Goal: Information Seeking & Learning: Learn about a topic

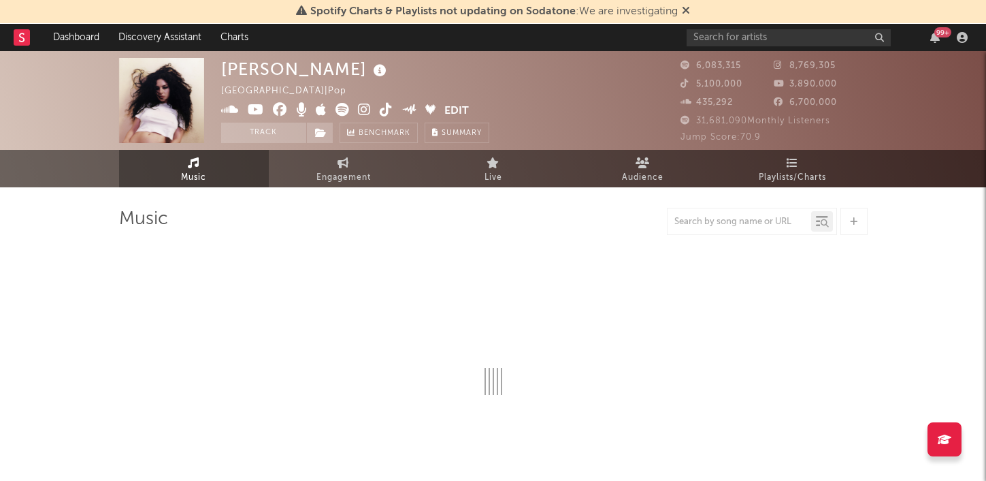
click at [685, 10] on icon at bounding box center [686, 10] width 8 height 11
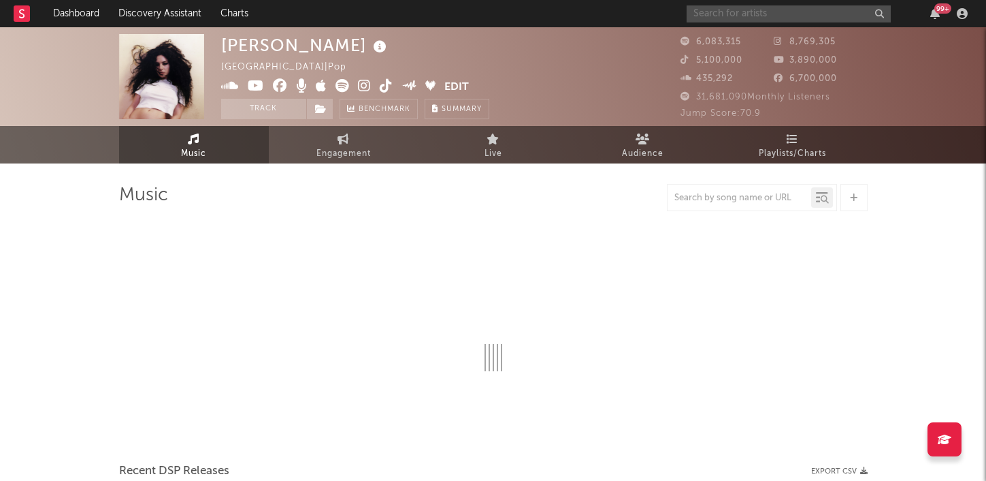
click at [713, 13] on input "text" at bounding box center [789, 13] width 204 height 17
select select "6m"
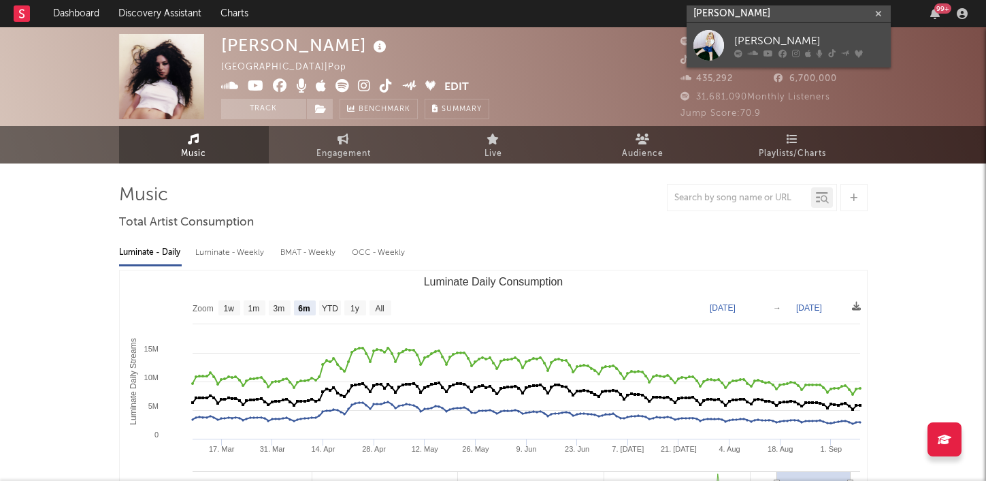
type input "[PERSON_NAME]"
click at [722, 43] on div at bounding box center [709, 45] width 31 height 31
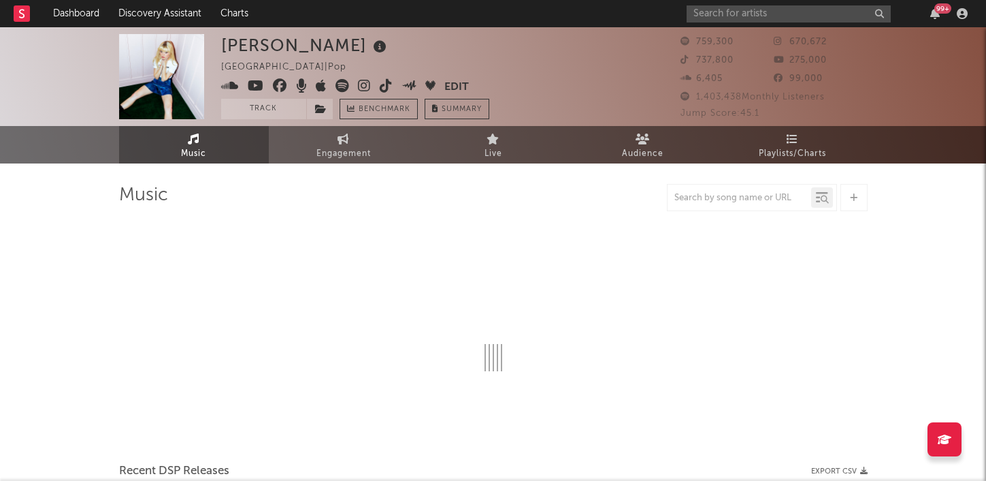
select select "6m"
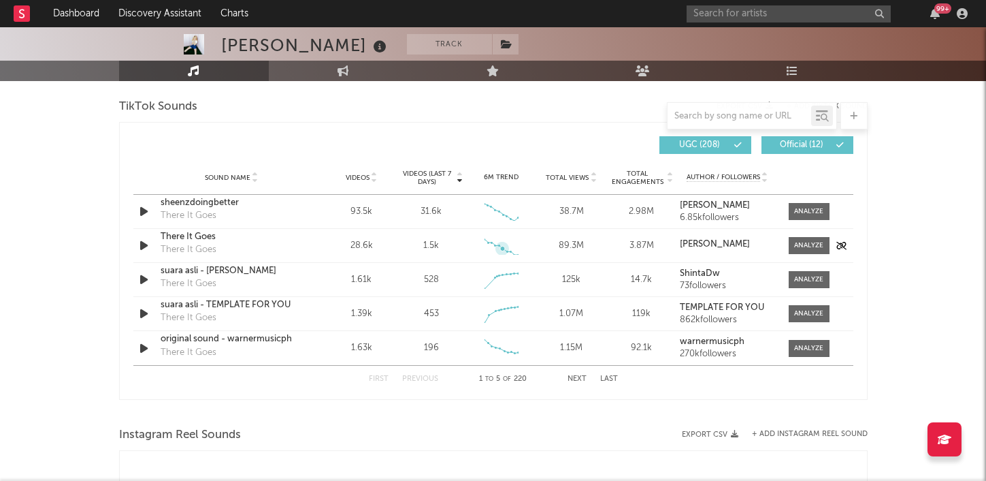
scroll to position [910, 0]
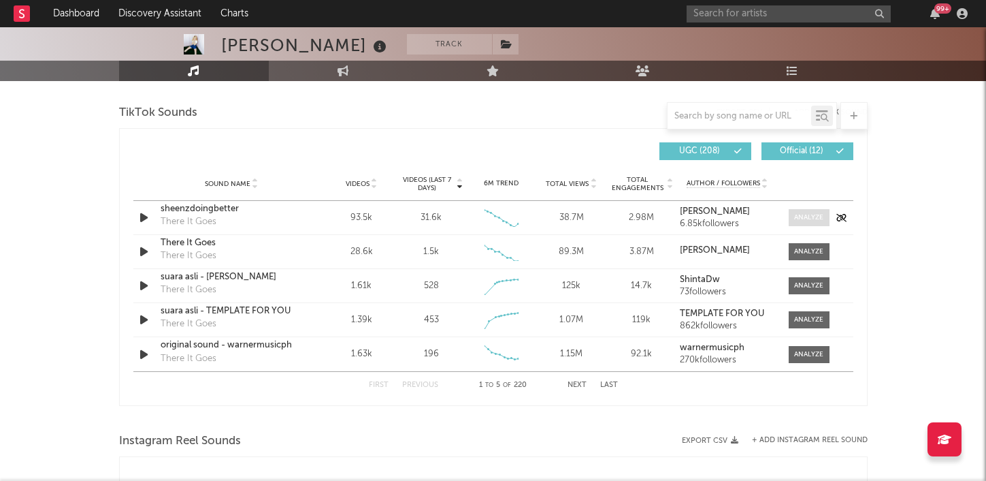
click at [801, 223] on span at bounding box center [809, 217] width 41 height 17
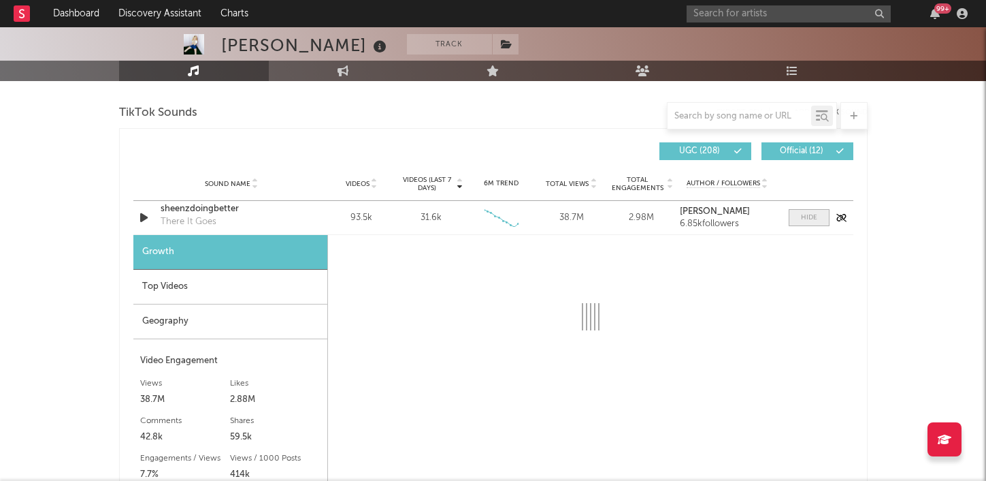
click at [808, 219] on div at bounding box center [809, 217] width 16 height 10
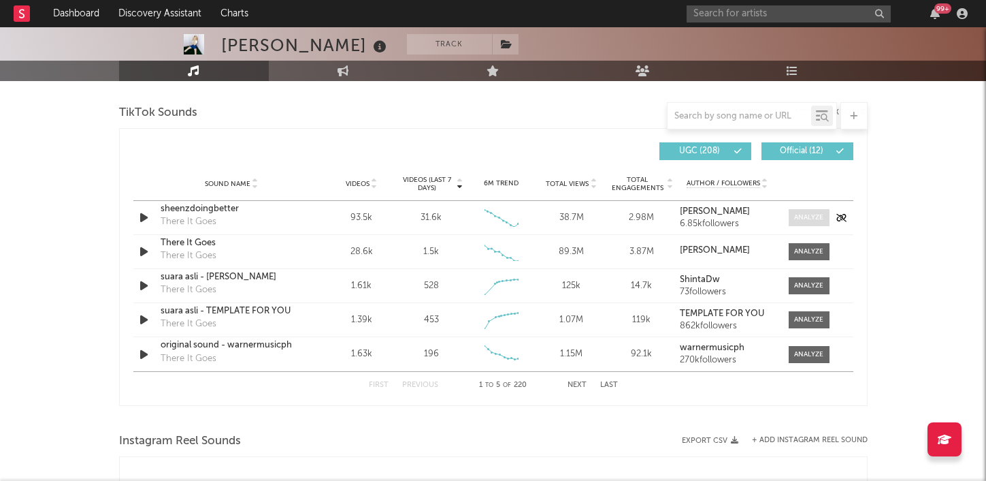
click at [803, 216] on div at bounding box center [808, 217] width 29 height 10
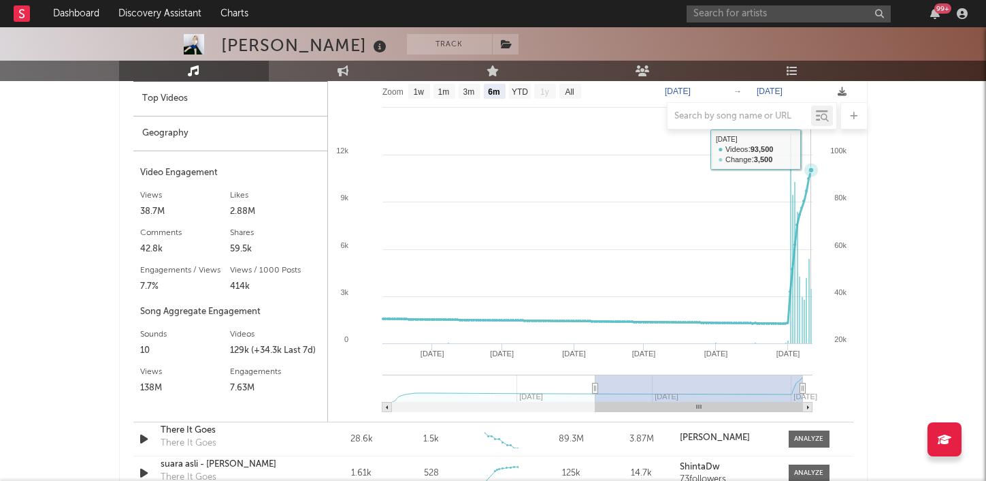
scroll to position [1025, 0]
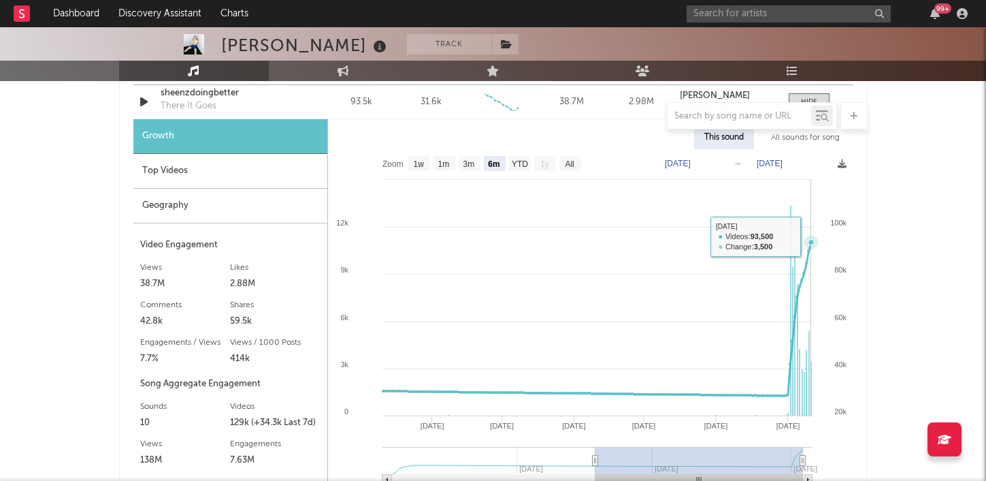
click at [810, 240] on icon at bounding box center [810, 242] width 5 height 5
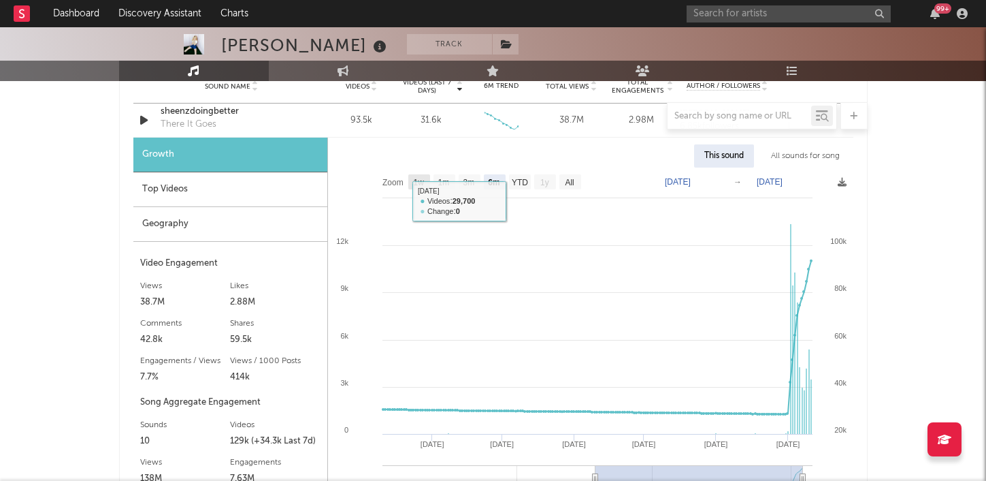
click at [415, 182] on text "1w" at bounding box center [418, 183] width 11 height 10
select select "1w"
type input "[DATE]"
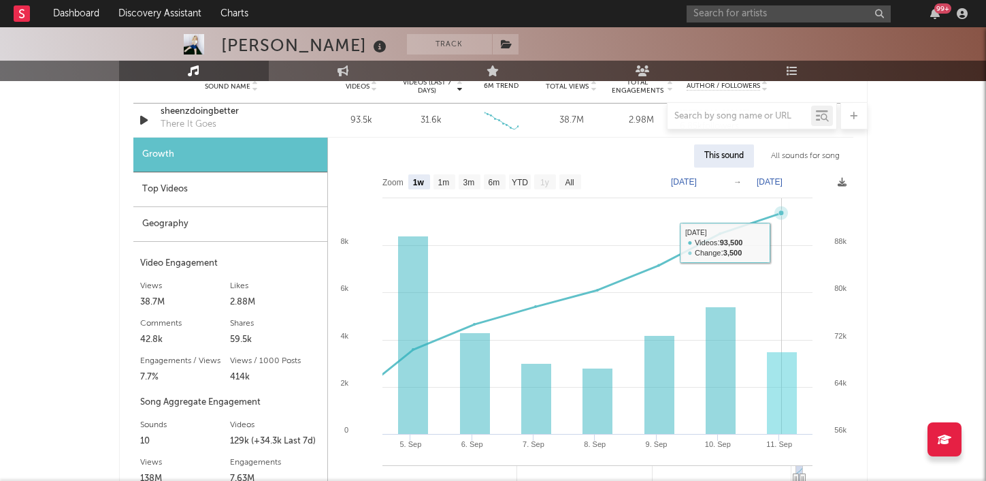
click at [779, 230] on rect at bounding box center [591, 339] width 526 height 344
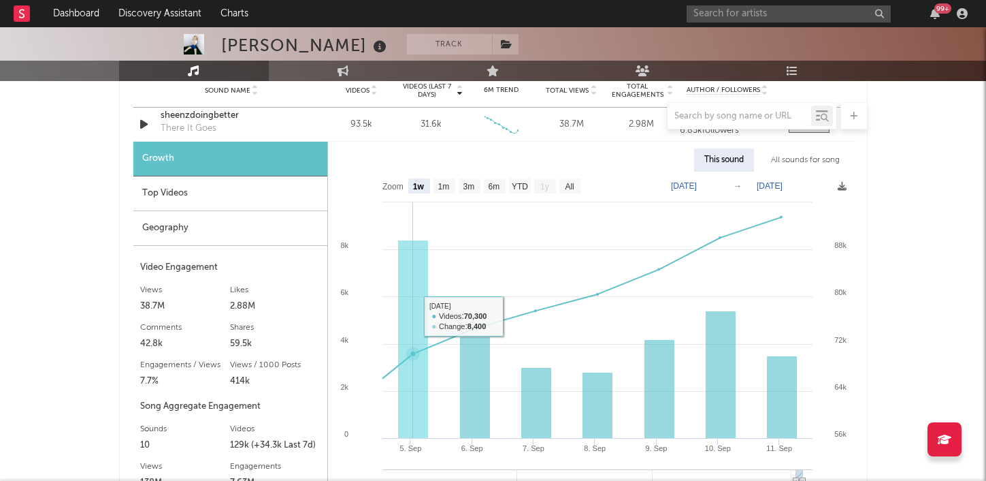
scroll to position [1004, 0]
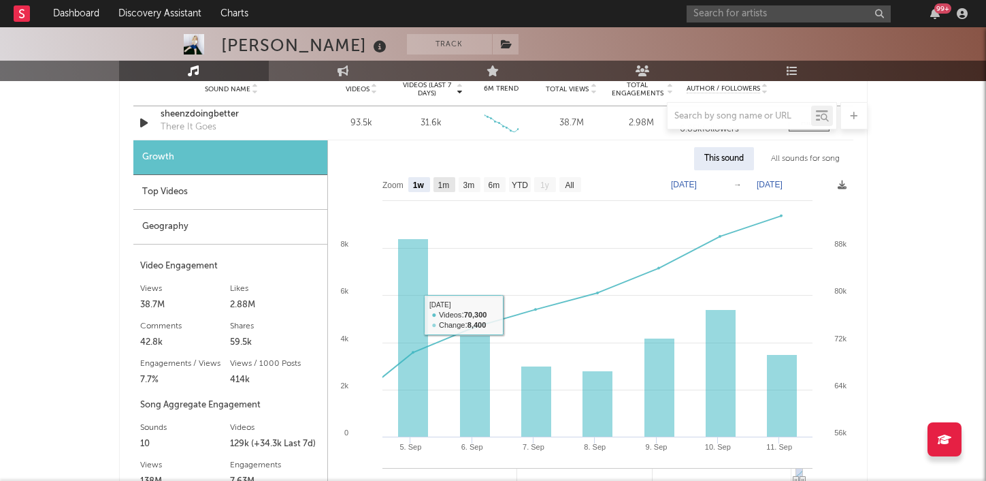
click at [449, 185] on text "1m" at bounding box center [444, 185] width 12 height 10
select select "1m"
type input "[DATE]"
